Goal: Task Accomplishment & Management: Manage account settings

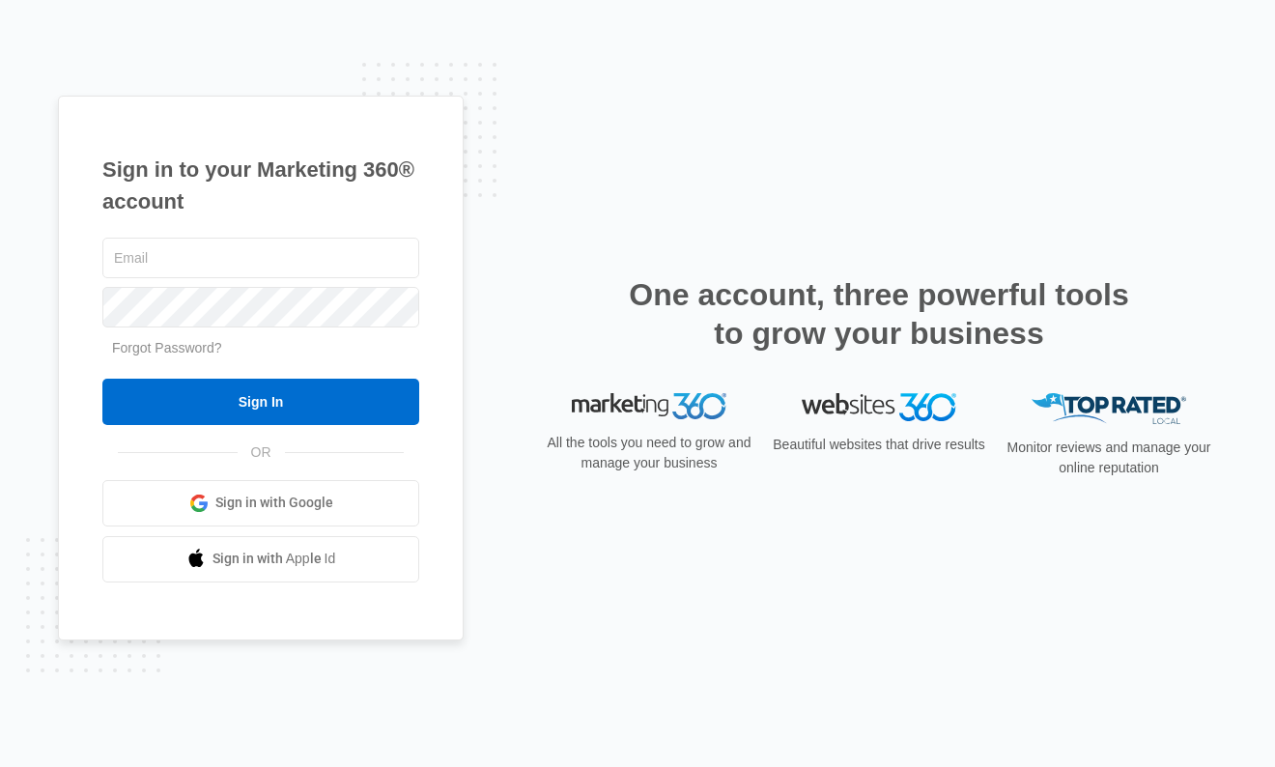
click at [270, 254] on input "text" at bounding box center [260, 258] width 317 height 41
click at [267, 414] on input "Sign In" at bounding box center [260, 402] width 317 height 46
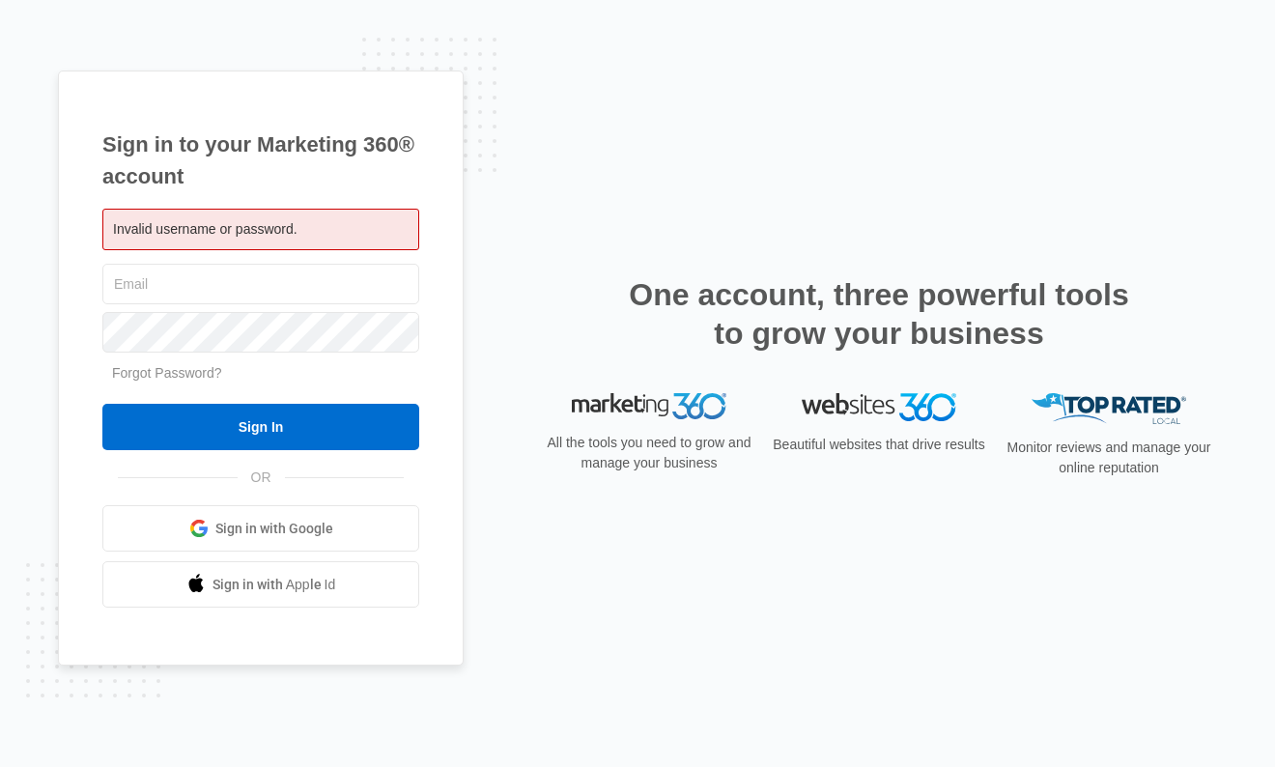
click at [238, 282] on input "text" at bounding box center [260, 284] width 317 height 41
click at [242, 280] on input "text" at bounding box center [260, 284] width 317 height 41
